Goal: Find specific page/section: Find specific page/section

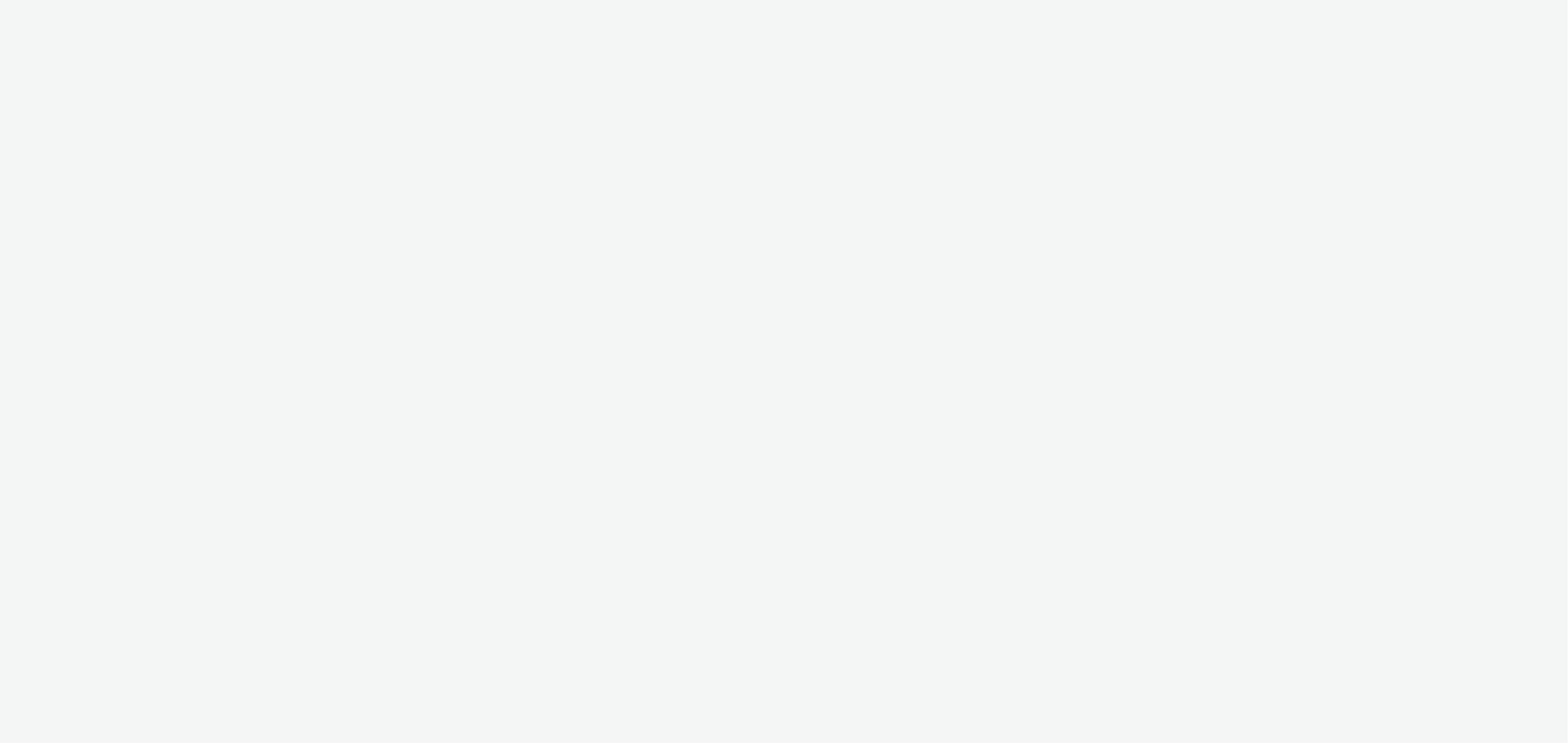
select select "ac009755-aa48-4799-8050-7a339a378eb8"
select select "a1f58486-1528-4f8c-8610-e1cdd7553bc1"
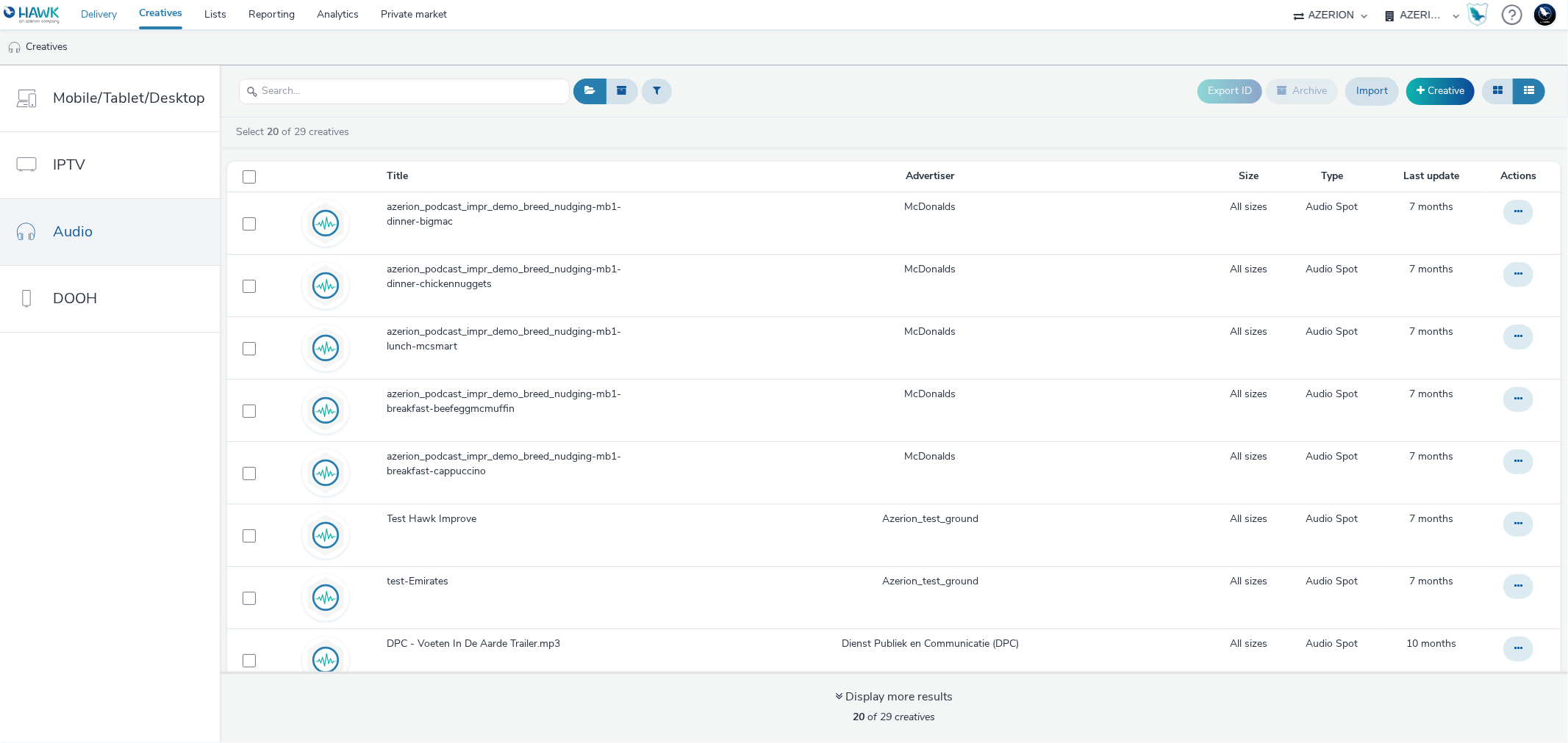
click at [94, 12] on link "Delivery" at bounding box center [98, 15] width 58 height 29
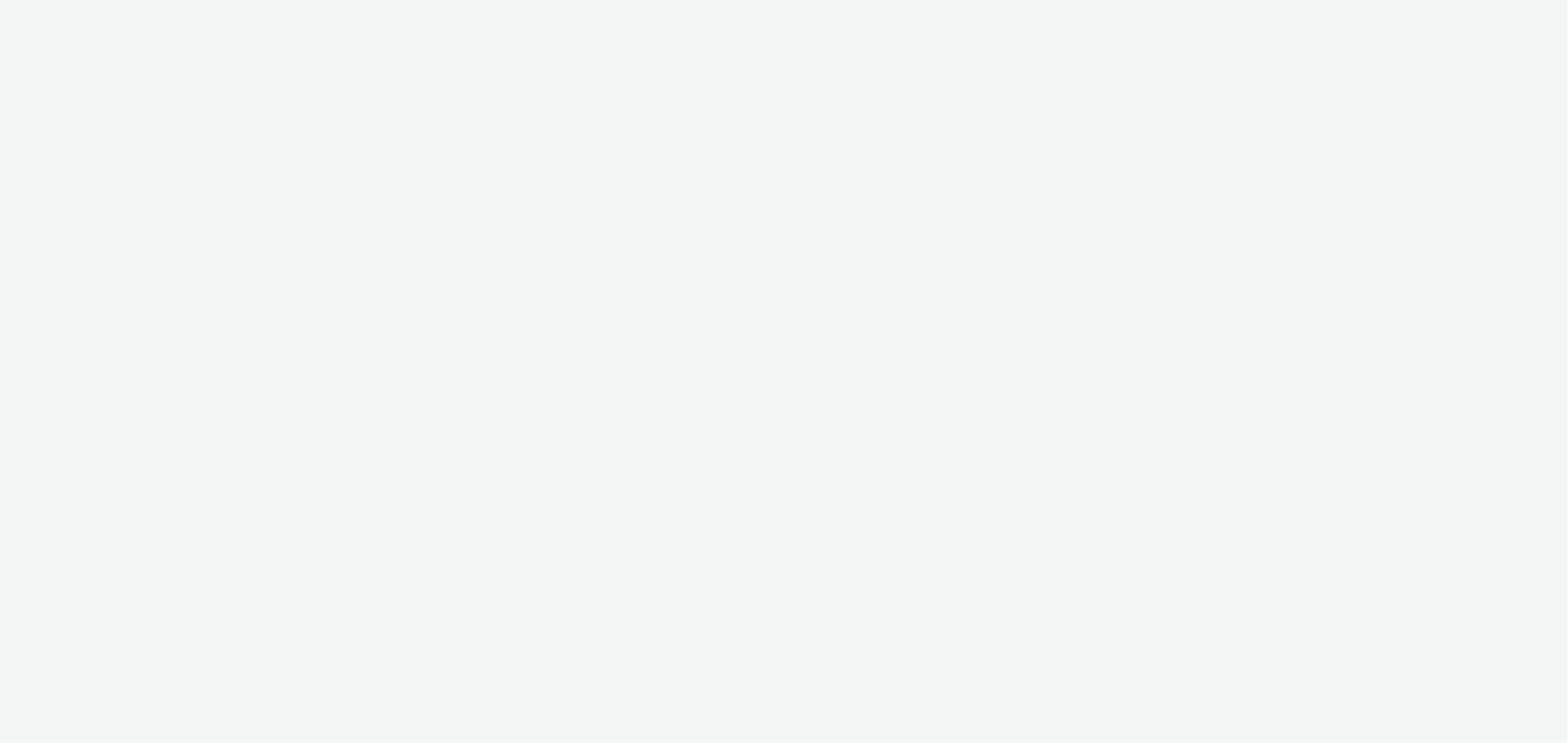
select select "ac009755-aa48-4799-8050-7a339a378eb8"
select select "79162ed7-0017-4339-93b0-3399b708648f"
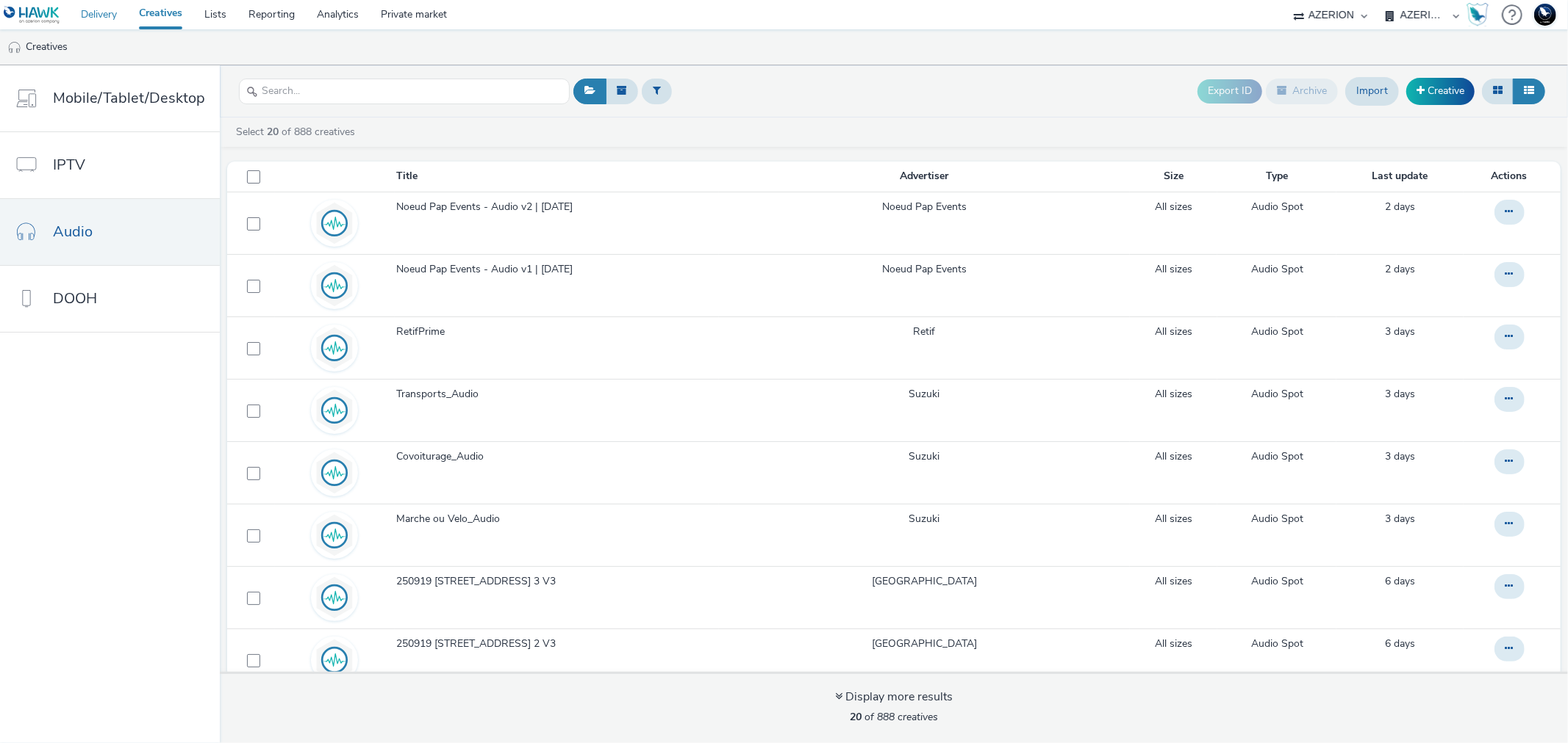
click at [109, 16] on link "Delivery" at bounding box center [98, 15] width 58 height 29
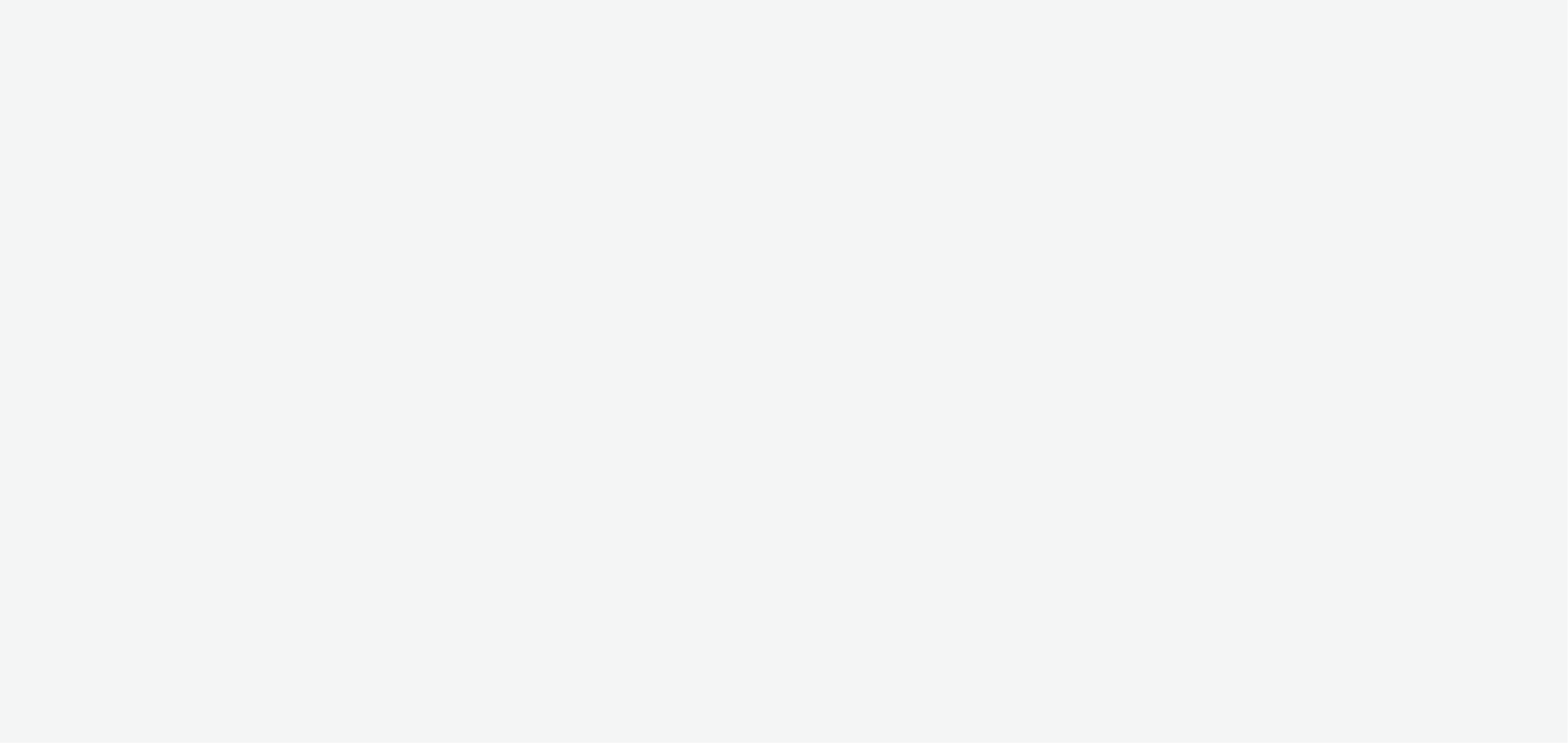
select select "ac009755-aa48-4799-8050-7a339a378eb8"
select select "79162ed7-0017-4339-93b0-3399b708648f"
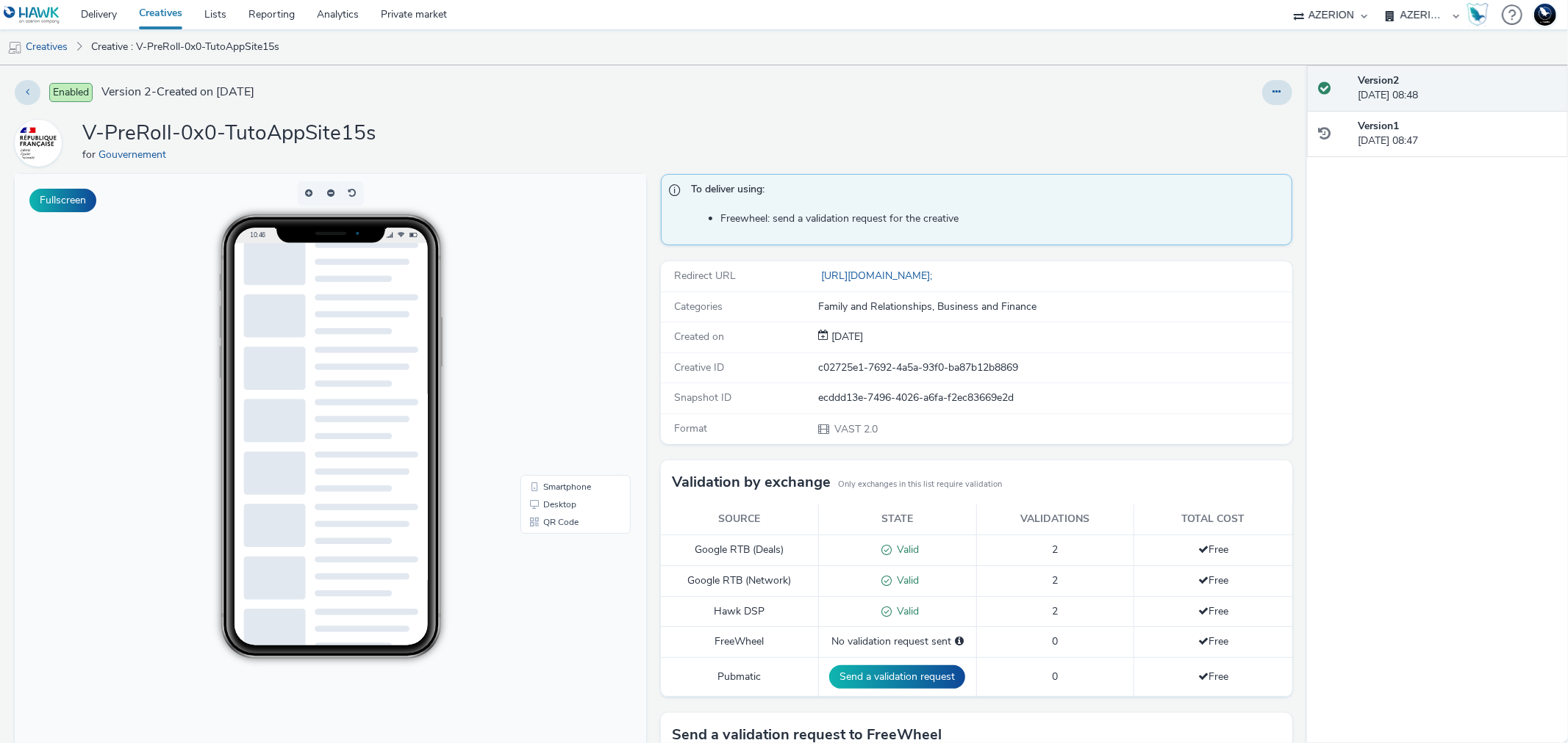
scroll to position [214, 0]
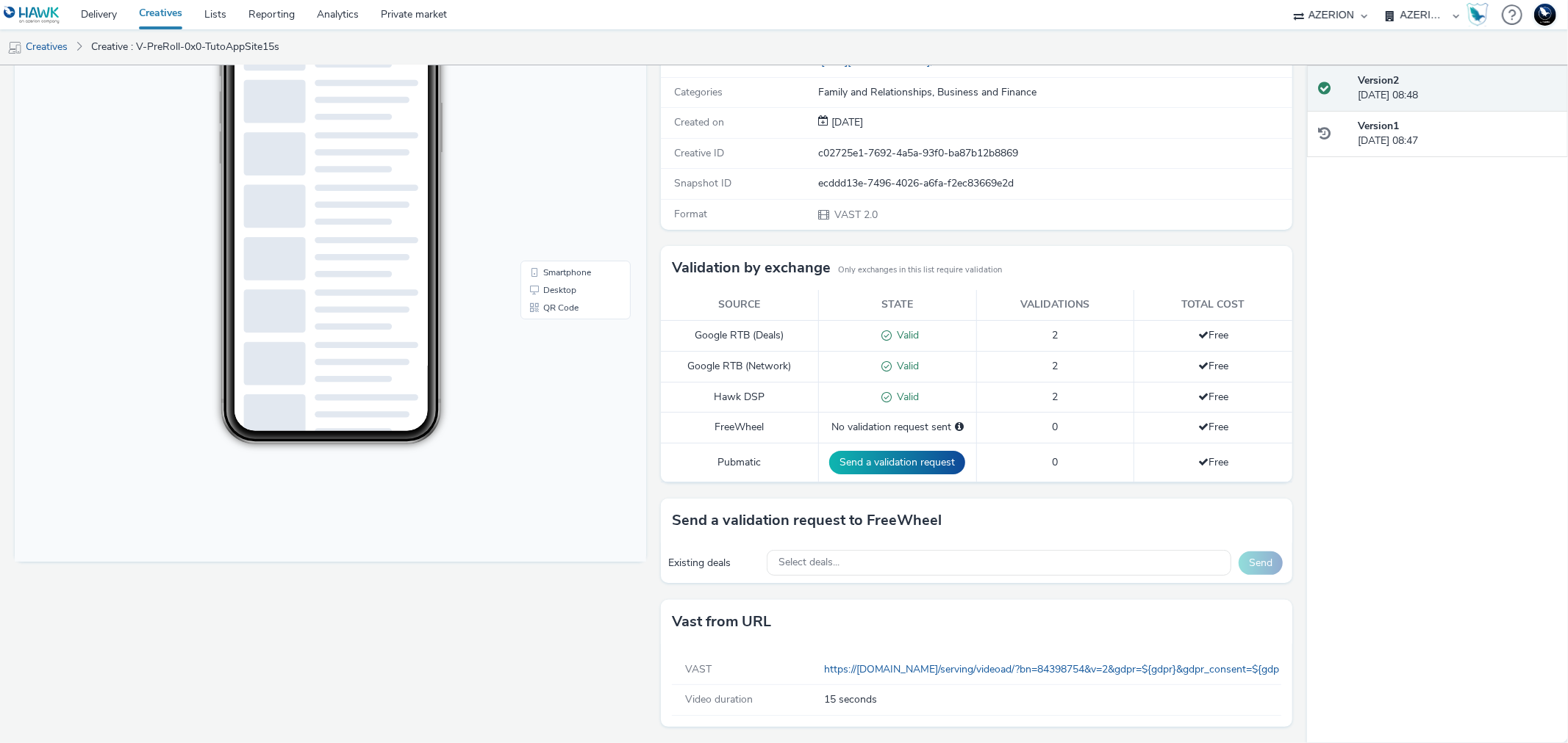
click at [751, 613] on h3 "Vast from URL" at bounding box center [721, 622] width 100 height 22
click at [895, 671] on link "https://server.adform.net/serving/videoad/?bn=84398754&v=2&gdpr=${gdpr}&gdpr_co…" at bounding box center [1129, 670] width 610 height 14
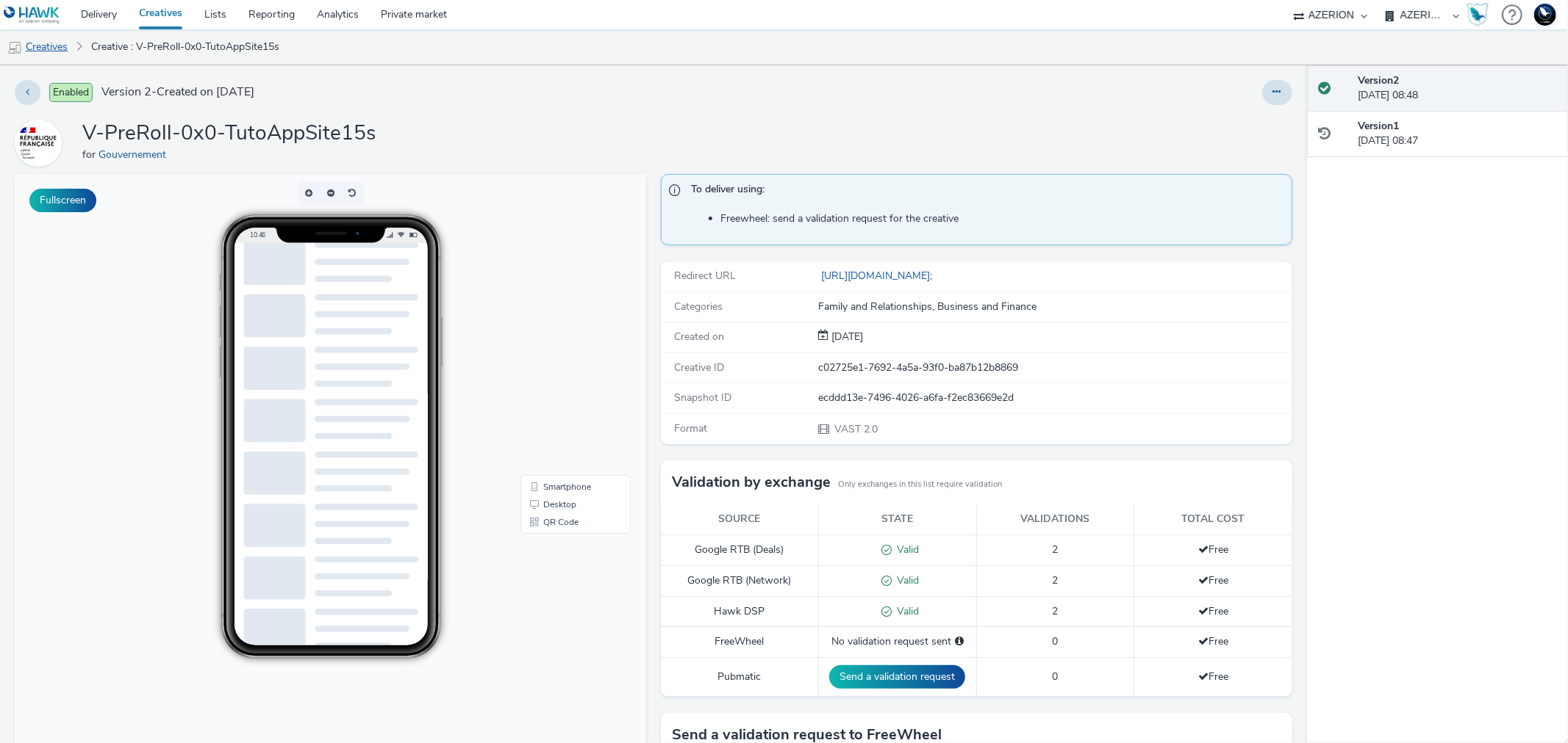
click at [46, 40] on link "Creatives" at bounding box center [37, 47] width 75 height 35
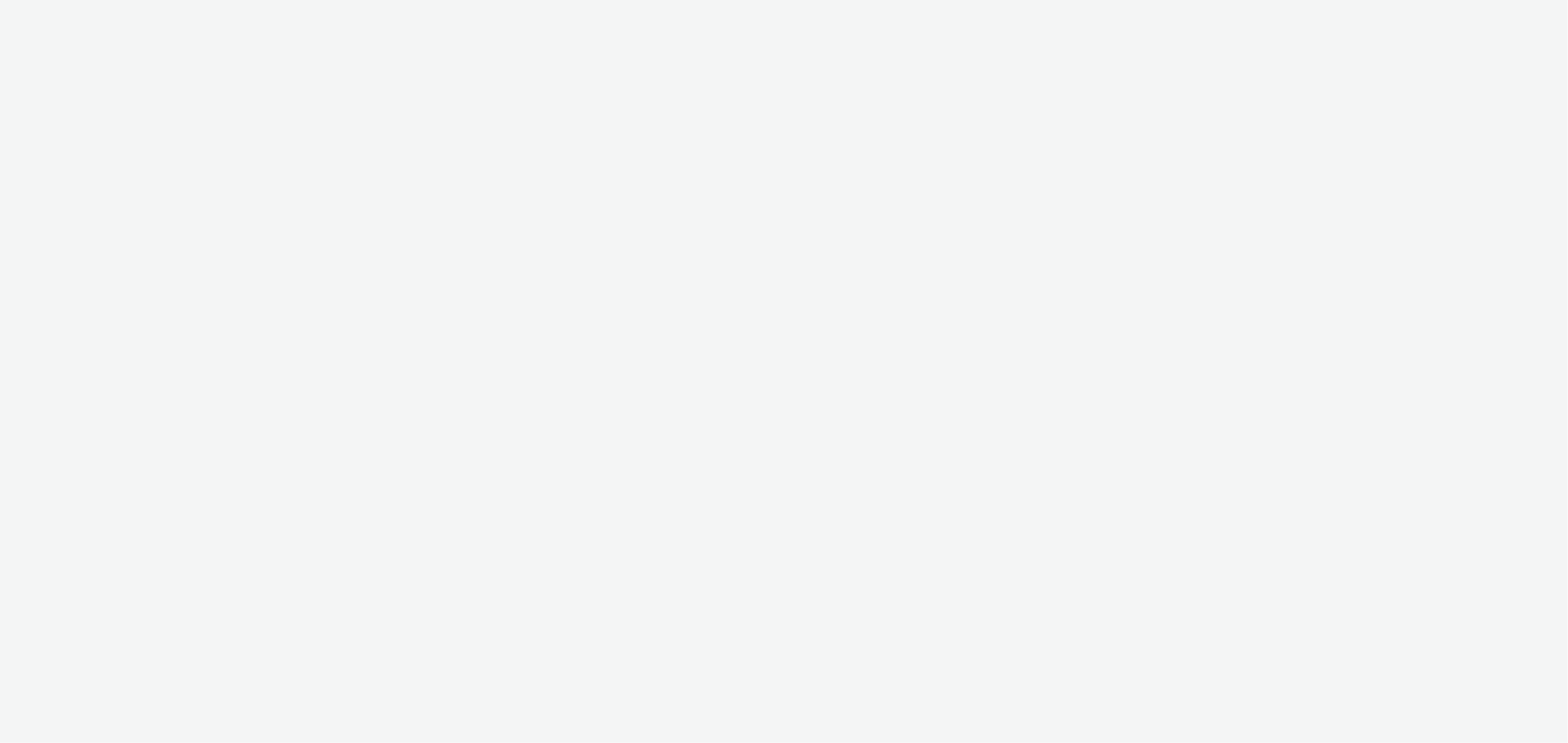
select select "ac009755-aa48-4799-8050-7a339a378eb8"
select select "79162ed7-0017-4339-93b0-3399b708648f"
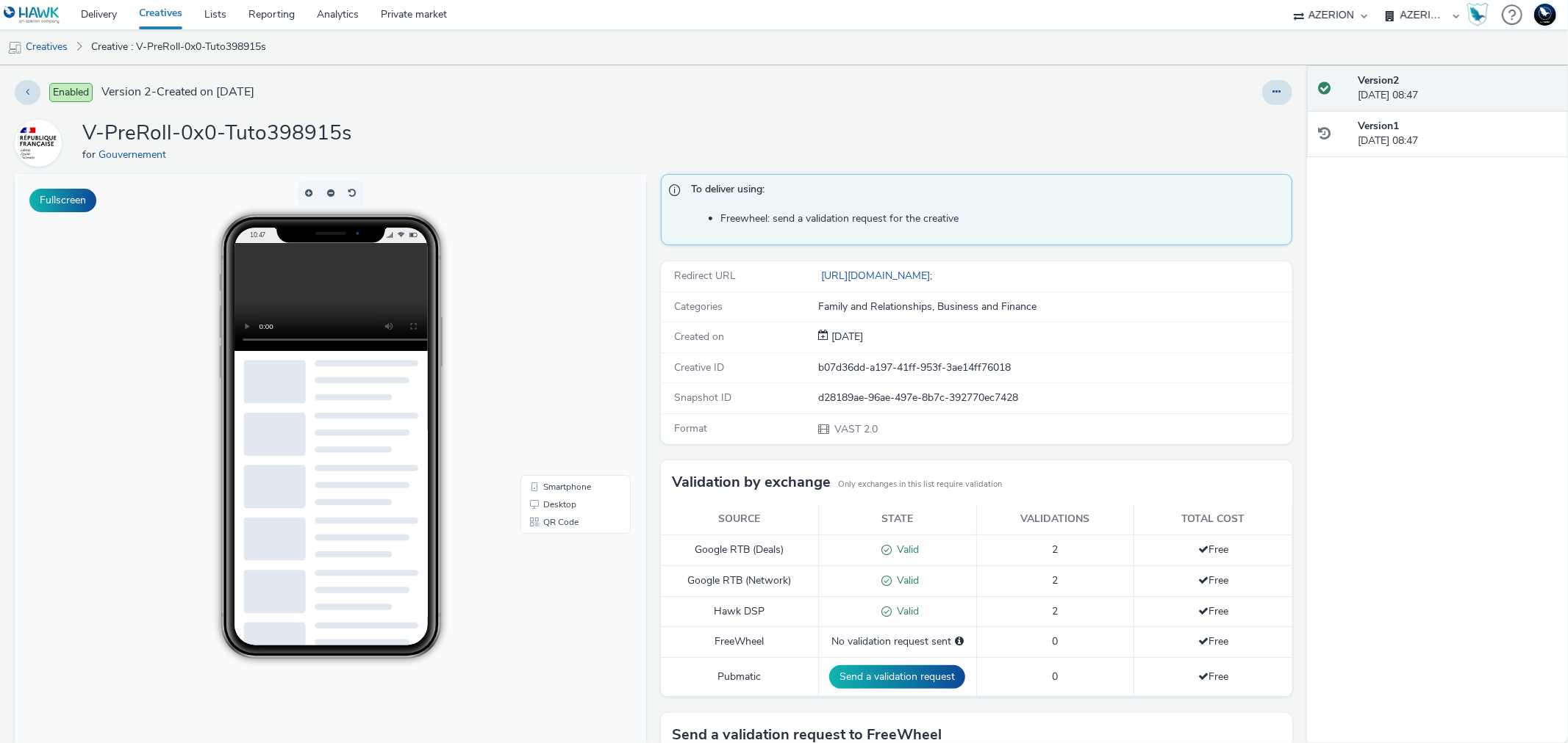
drag, startPoint x: 301, startPoint y: 278, endPoint x: 142, endPoint y: 350, distance: 174.5
click at [142, 350] on body "10:47 Smartphone Desktop QR Code" at bounding box center [330, 475] width 632 height 603
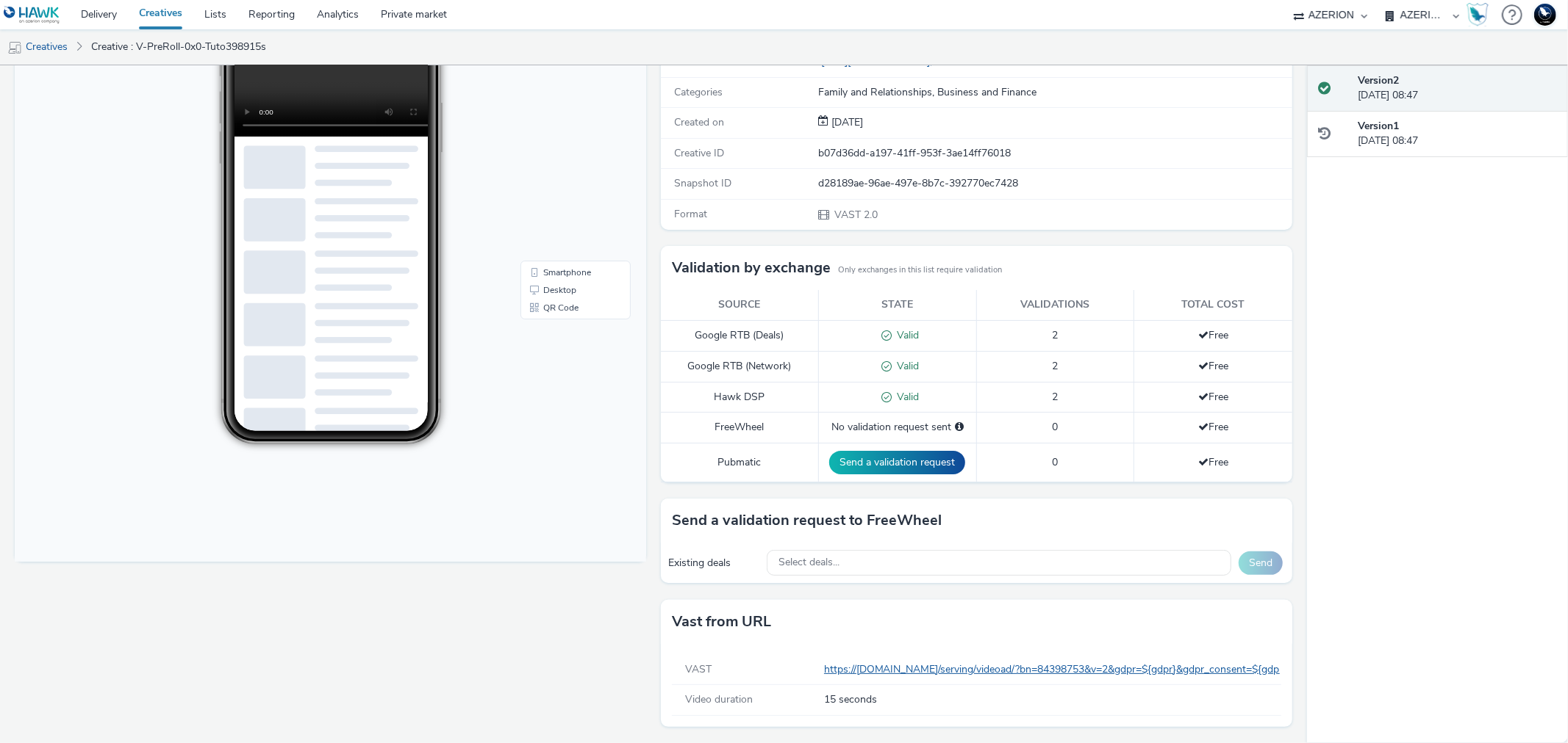
click at [959, 671] on link "https://server.adform.net/serving/videoad/?bn=84398753&v=2&gdpr=${gdpr}&gdpr_co…" at bounding box center [1129, 670] width 610 height 14
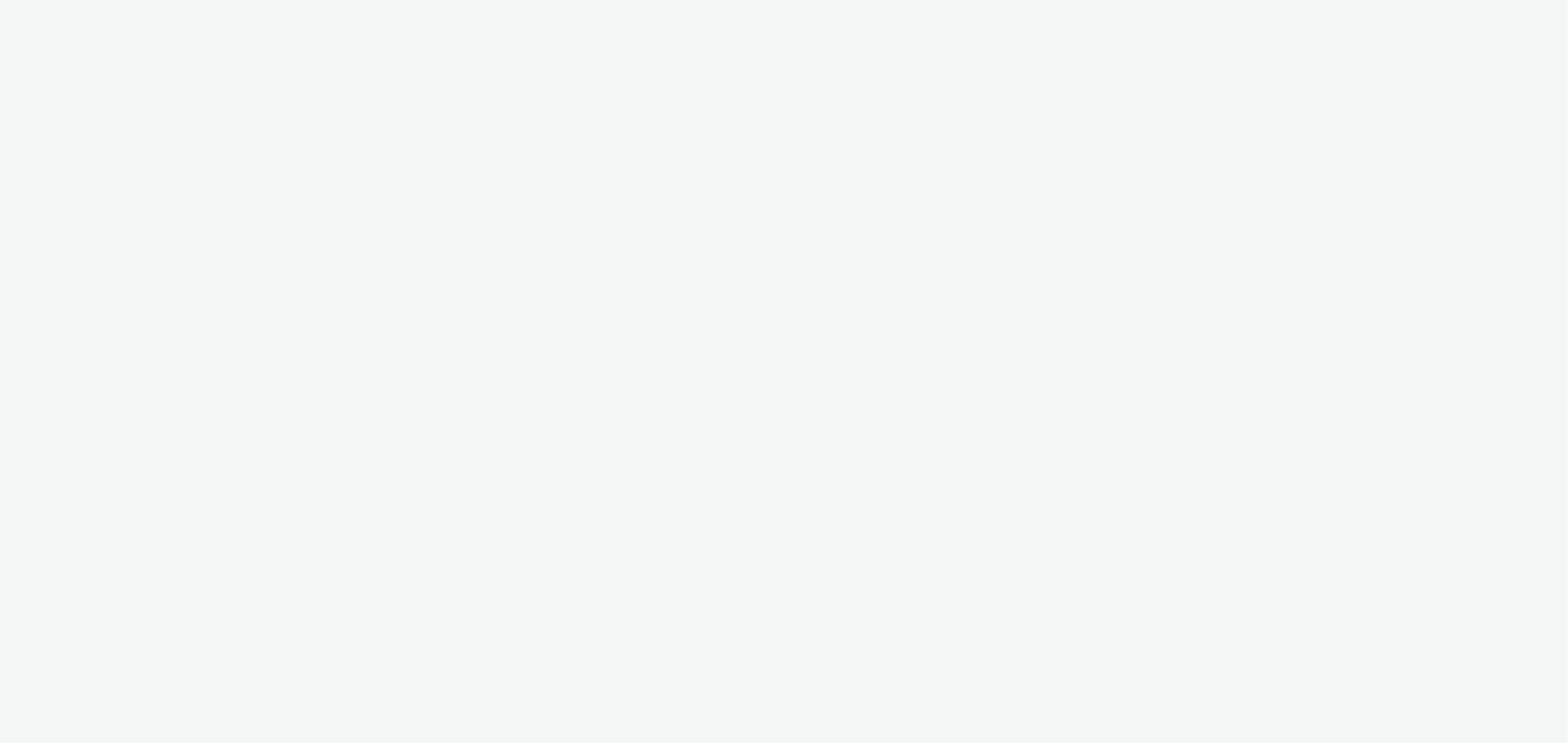
select select "ac009755-aa48-4799-8050-7a339a378eb8"
select select "79162ed7-0017-4339-93b0-3399b708648f"
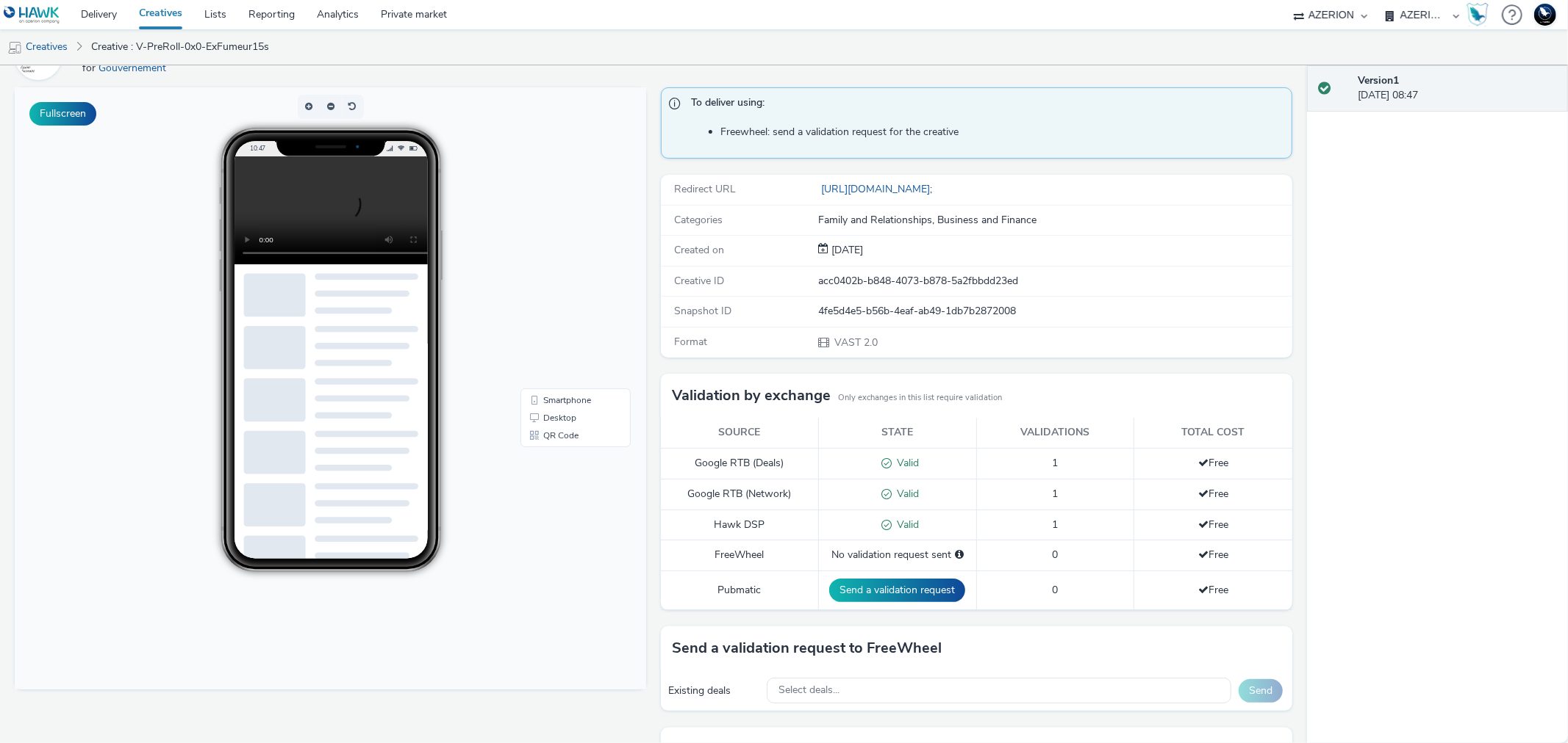
scroll to position [85, 0]
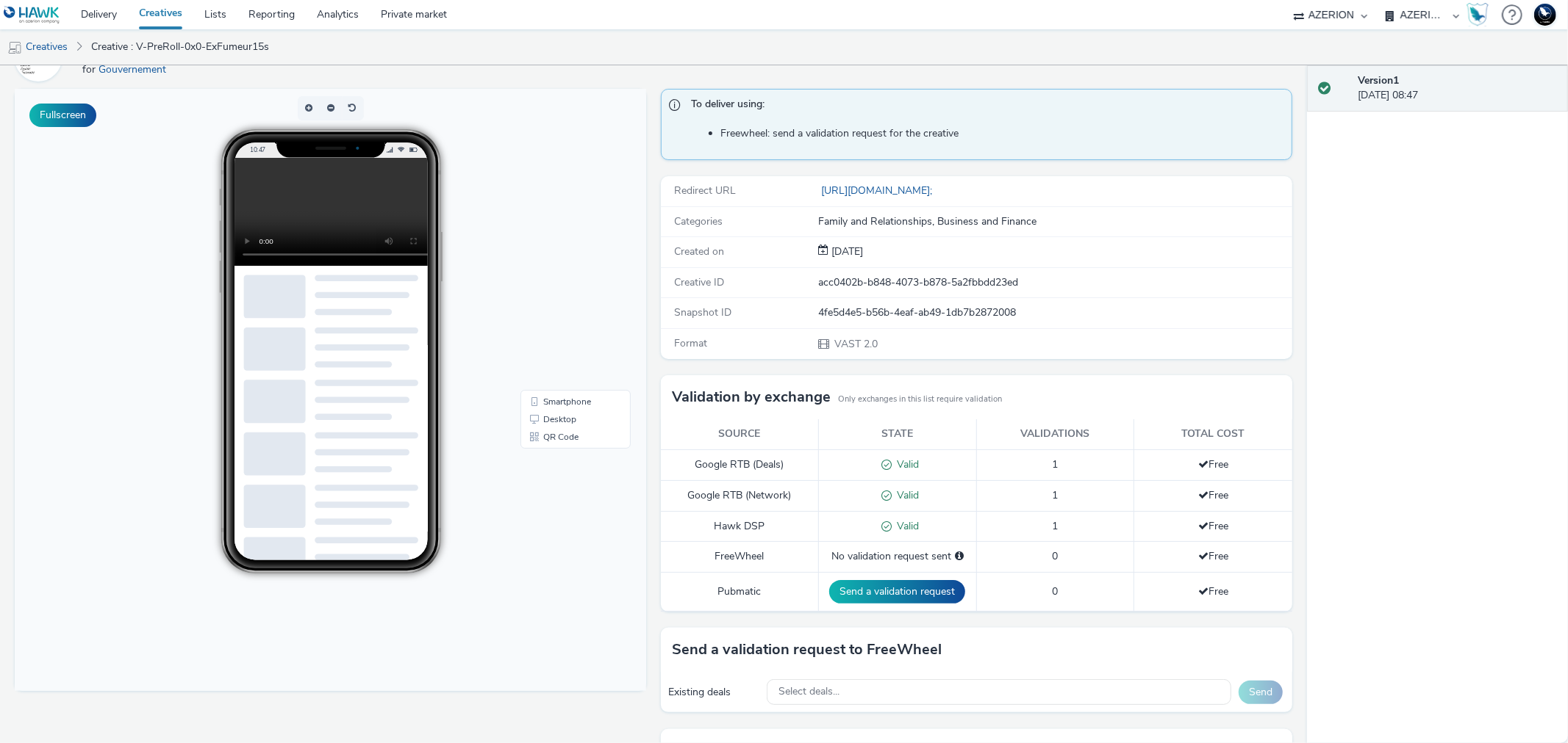
drag, startPoint x: 310, startPoint y: 172, endPoint x: 398, endPoint y: 112, distance: 106.5
click at [398, 112] on p-buttongroup at bounding box center [331, 108] width 432 height 24
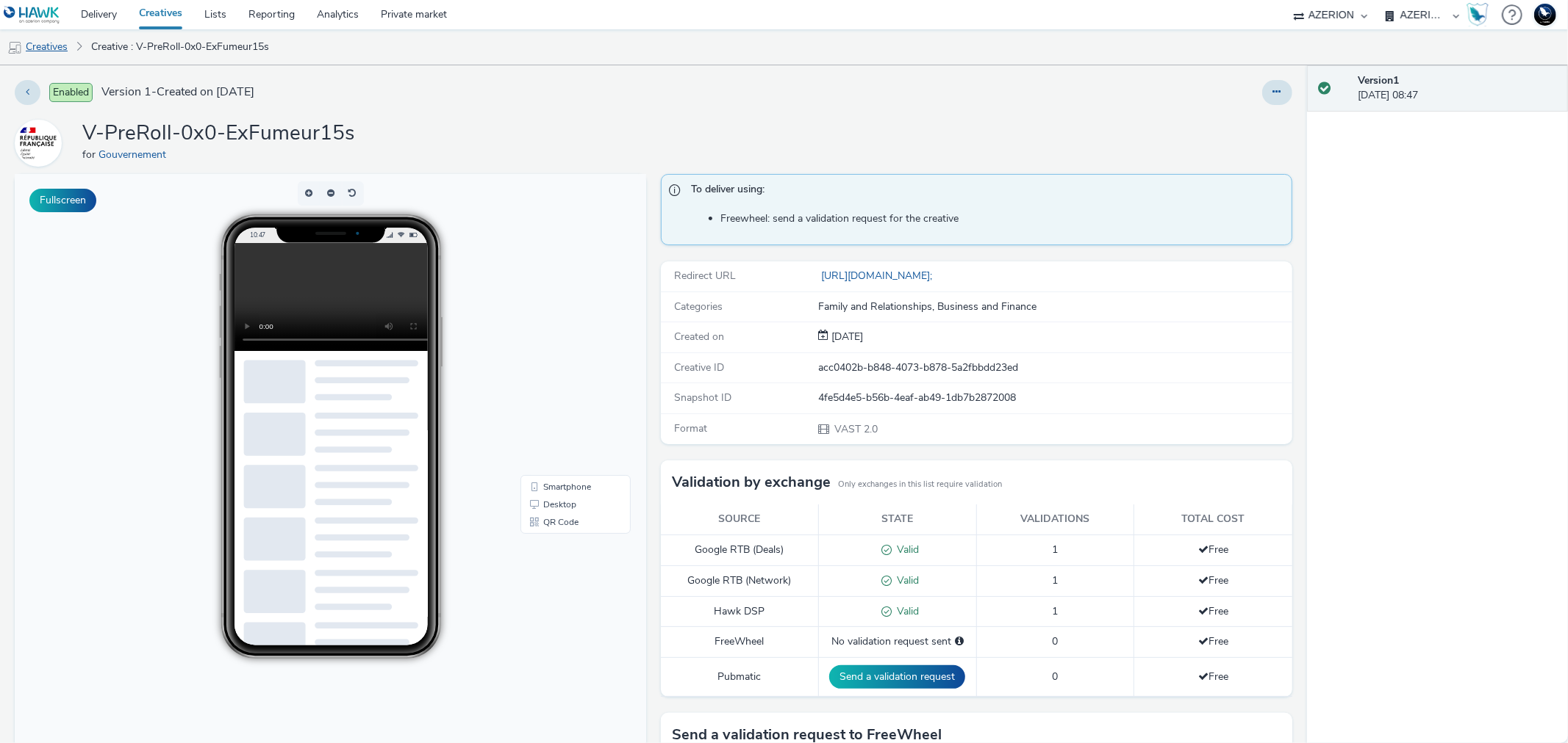
click at [39, 47] on link "Creatives" at bounding box center [37, 47] width 75 height 35
